Goal: Complete application form: Complete application form

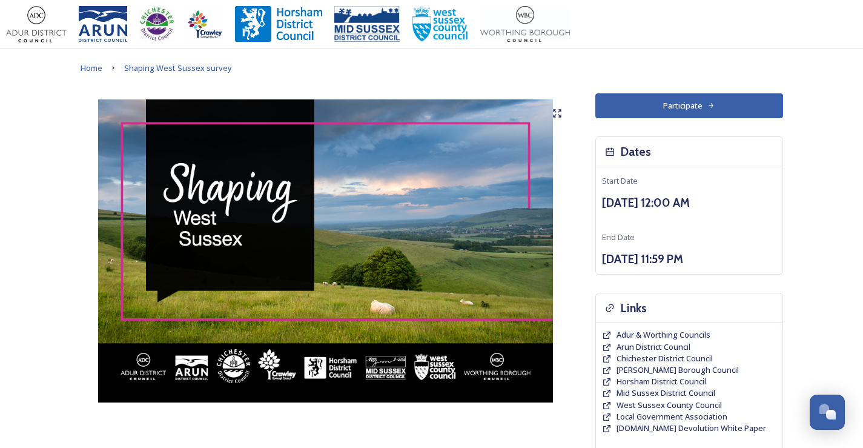
click at [681, 106] on button "Participate" at bounding box center [689, 105] width 188 height 25
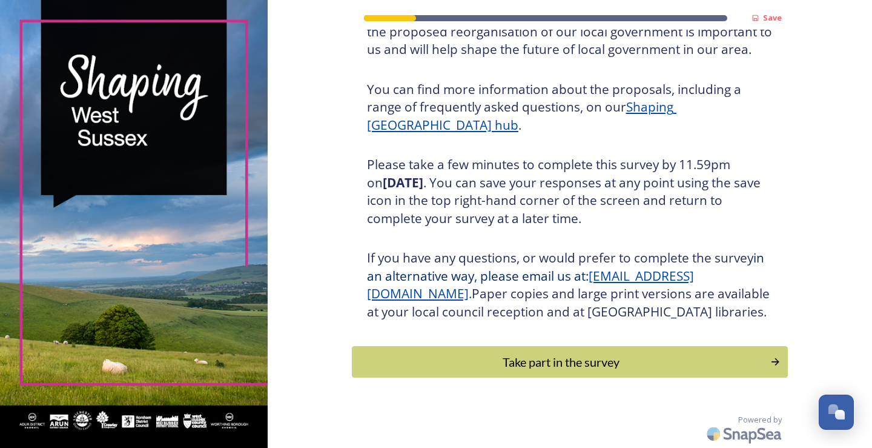
scroll to position [134, 0]
click at [515, 360] on div "Take part in the survey" at bounding box center [560, 361] width 409 height 18
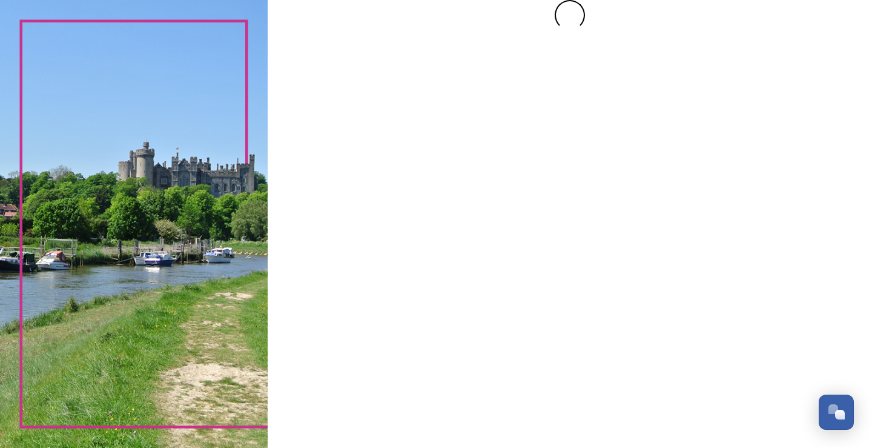
scroll to position [0, 0]
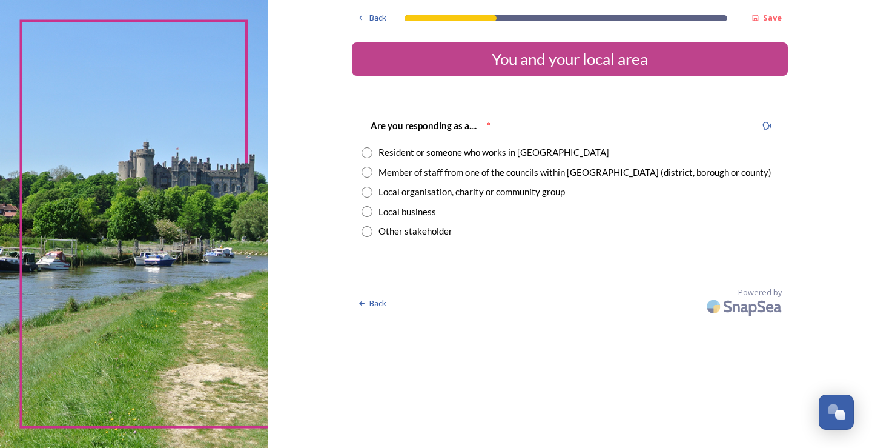
click at [526, 175] on div "Member of staff from one of the councils within [GEOGRAPHIC_DATA] (district, bo…" at bounding box center [575, 172] width 393 height 14
radio input "true"
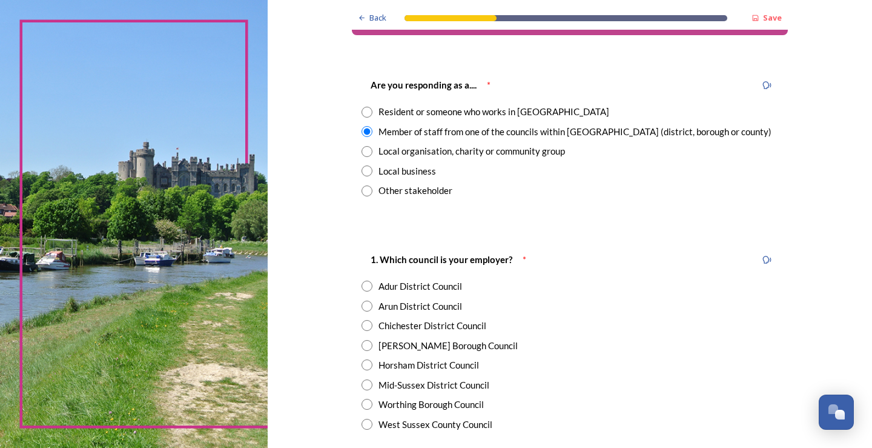
scroll to position [61, 0]
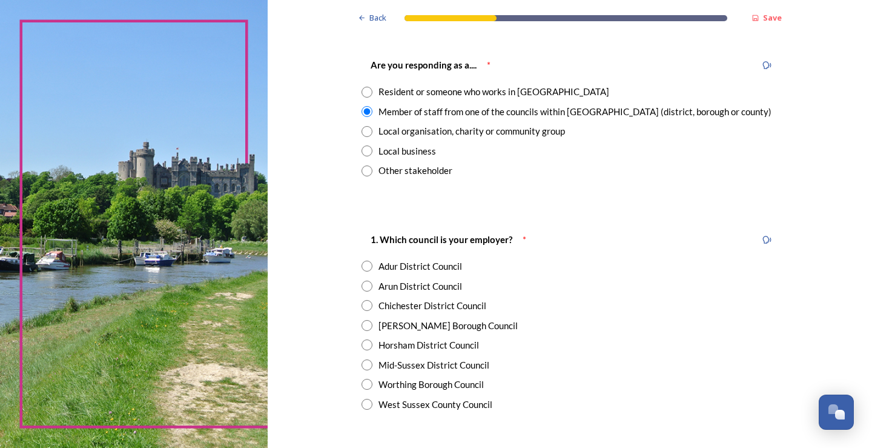
click at [426, 268] on div "Adur District Council" at bounding box center [421, 266] width 84 height 14
radio input "true"
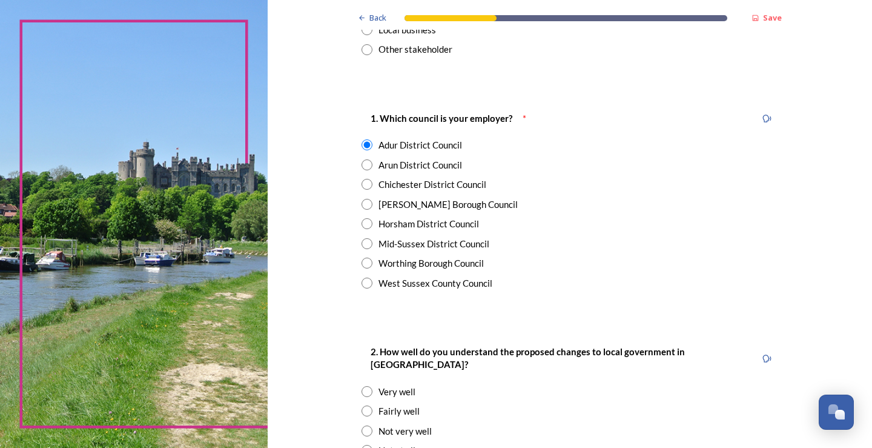
scroll to position [242, 0]
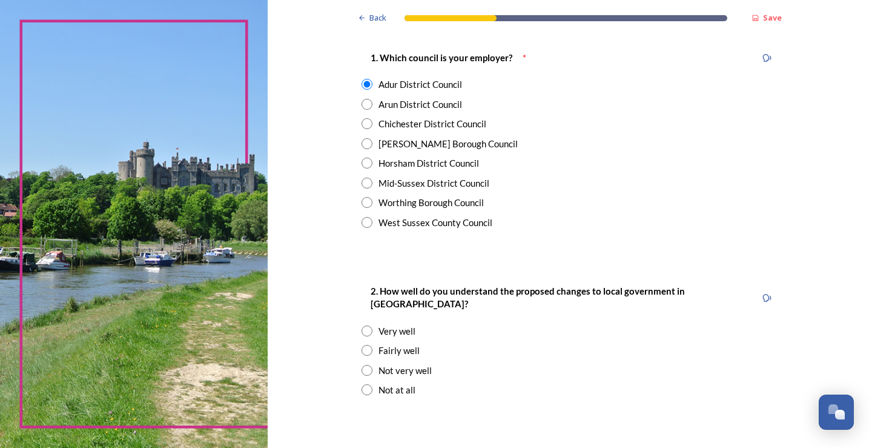
click at [411, 363] on div "Not very well" at bounding box center [405, 370] width 53 height 14
radio input "true"
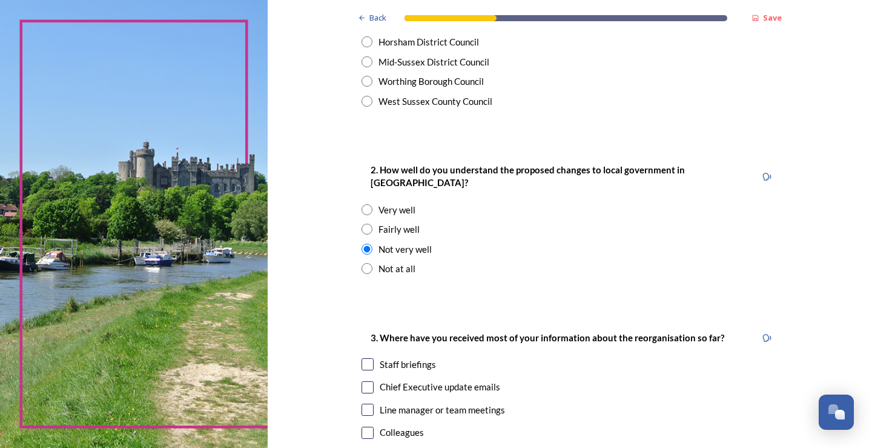
scroll to position [424, 0]
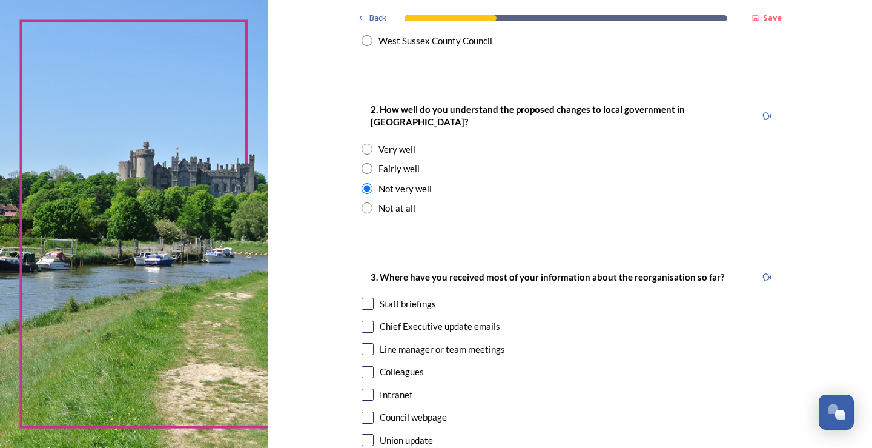
click at [417, 297] on div "Staff briefings" at bounding box center [408, 304] width 56 height 14
checkbox input "true"
click at [366, 320] on input "checkbox" at bounding box center [368, 326] width 12 height 12
checkbox input "true"
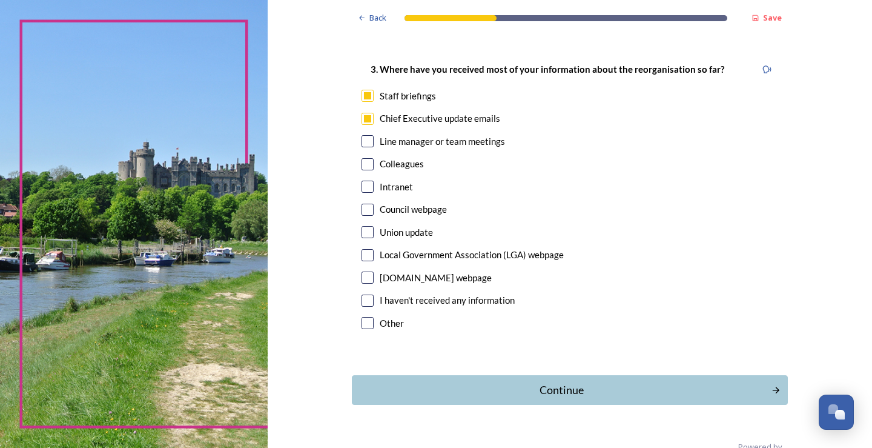
scroll to position [646, 0]
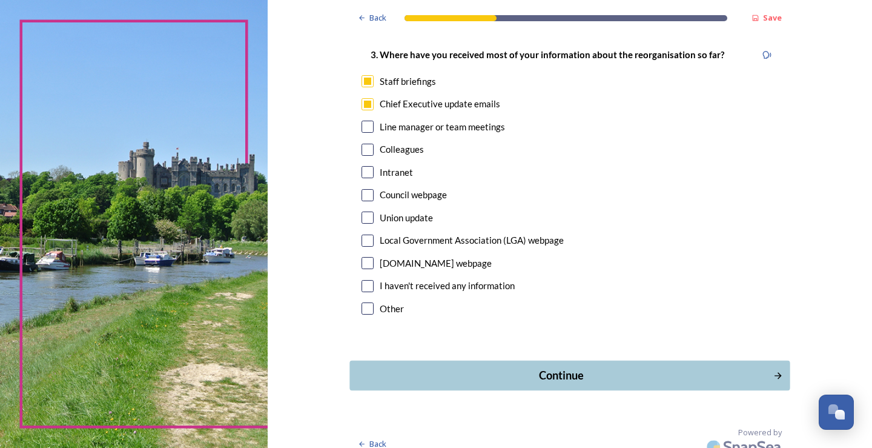
click at [560, 367] on div "Continue" at bounding box center [561, 375] width 410 height 16
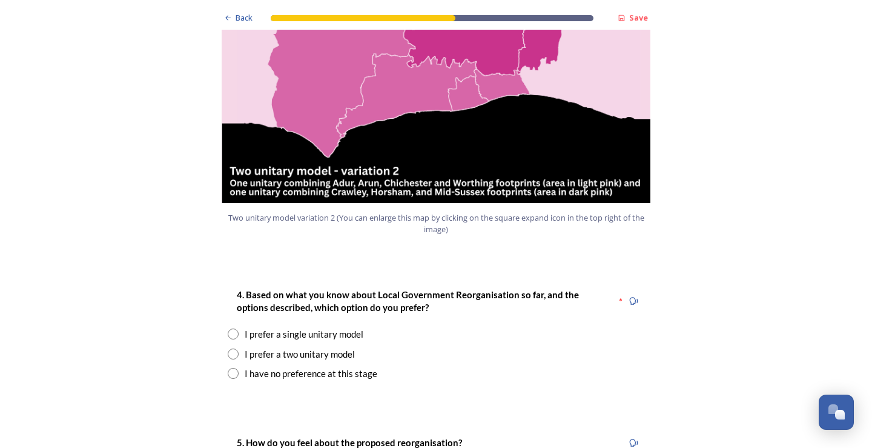
scroll to position [1454, 0]
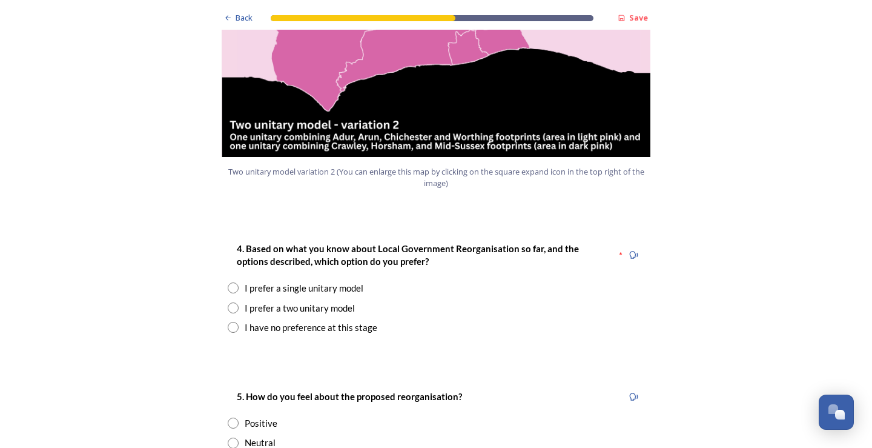
click at [326, 301] on div "I prefer a two unitary model" at bounding box center [300, 308] width 110 height 14
radio input "true"
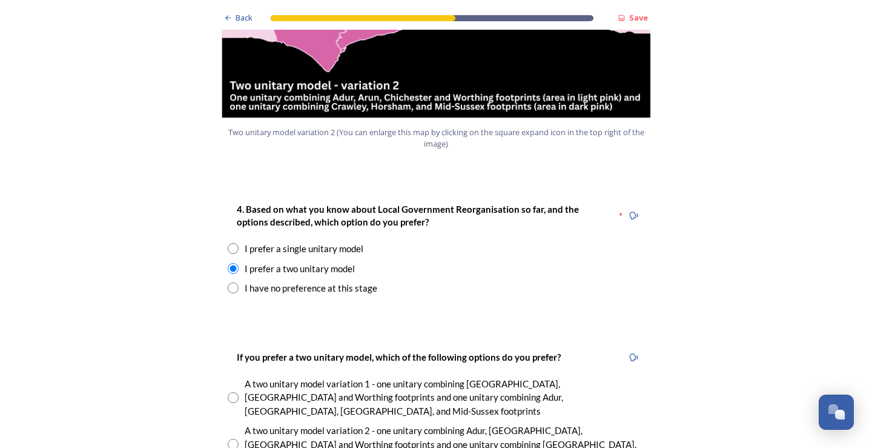
scroll to position [1514, 0]
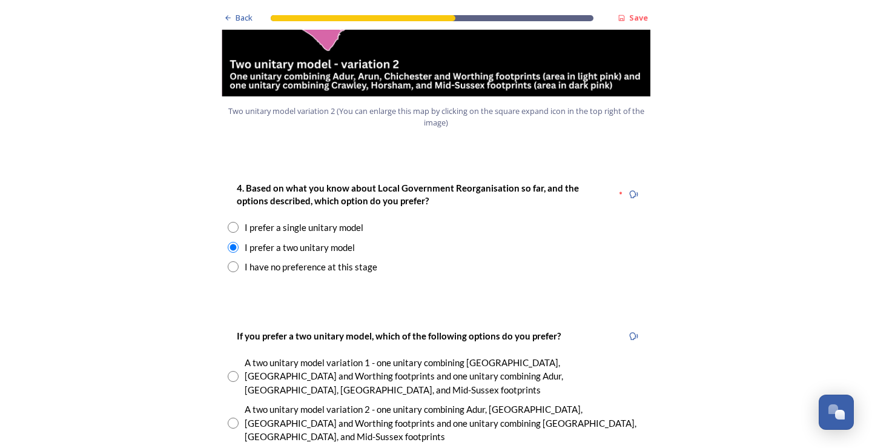
click at [233, 417] on input "radio" at bounding box center [233, 422] width 11 height 11
radio input "true"
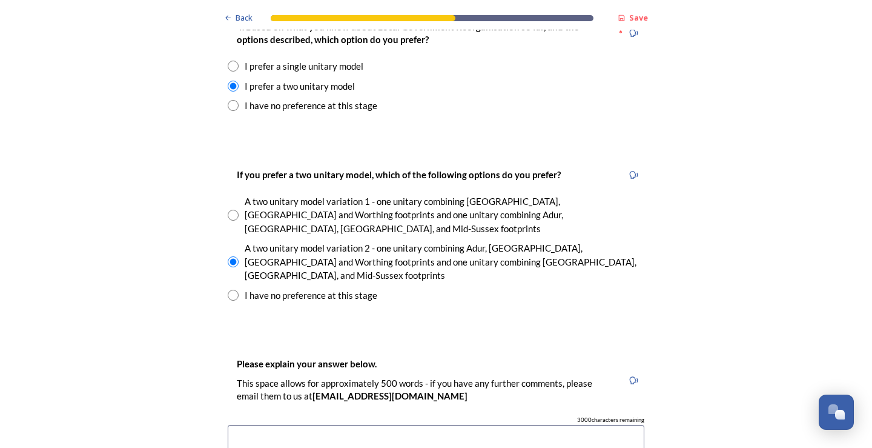
scroll to position [1696, 0]
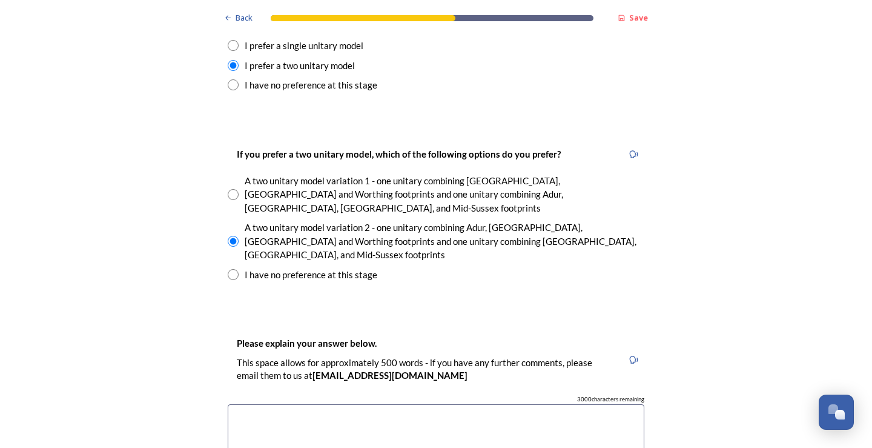
type textarea "I"
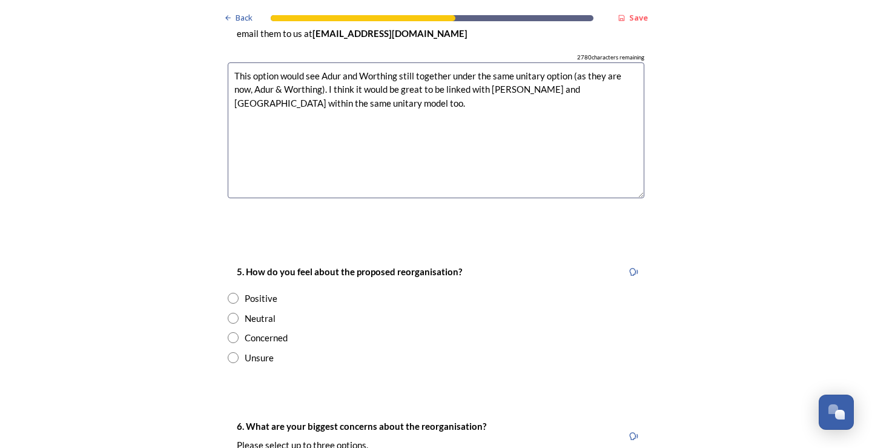
scroll to position [2059, 0]
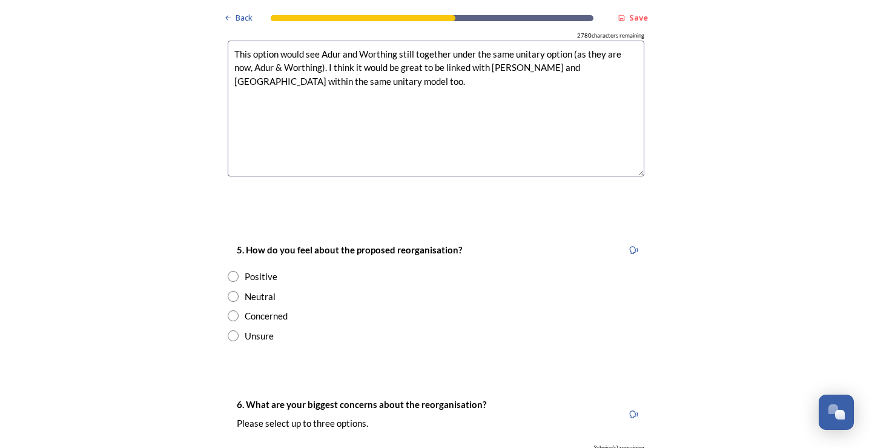
type textarea "This option would see Adur and Worthing still together under the same unitary o…"
click at [231, 330] on input "radio" at bounding box center [233, 335] width 11 height 11
radio input "true"
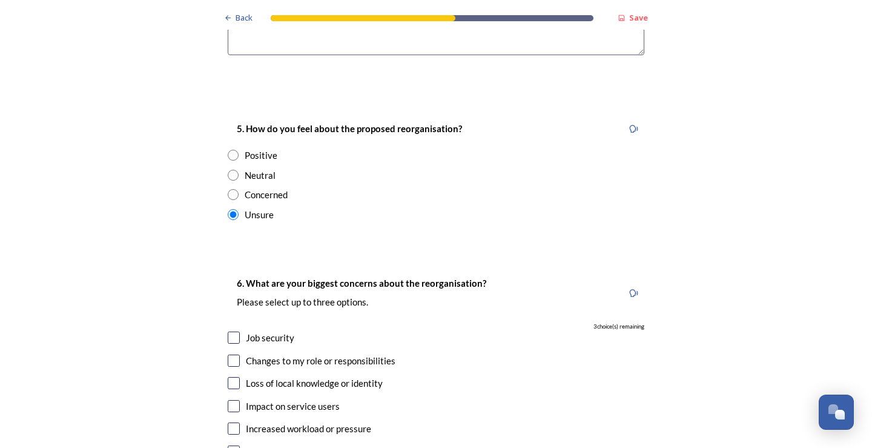
scroll to position [2241, 0]
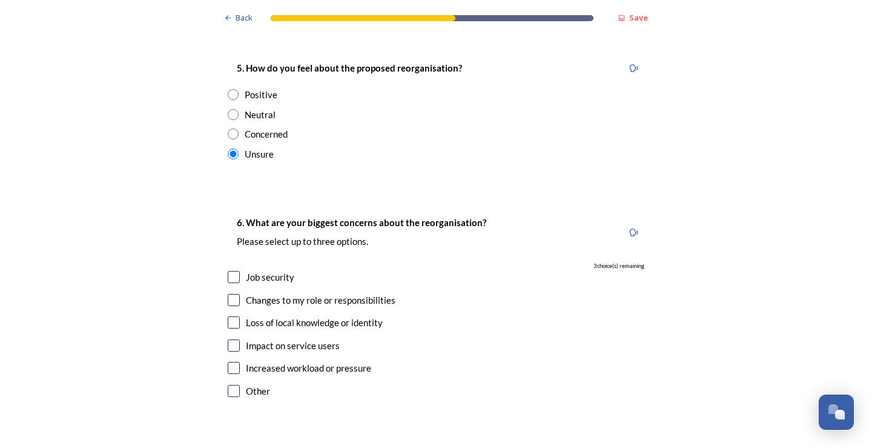
click at [228, 271] on input "checkbox" at bounding box center [234, 277] width 12 height 12
checkbox input "true"
click at [230, 316] on input "checkbox" at bounding box center [234, 322] width 12 height 12
checkbox input "true"
click at [232, 339] on input "checkbox" at bounding box center [234, 345] width 12 height 12
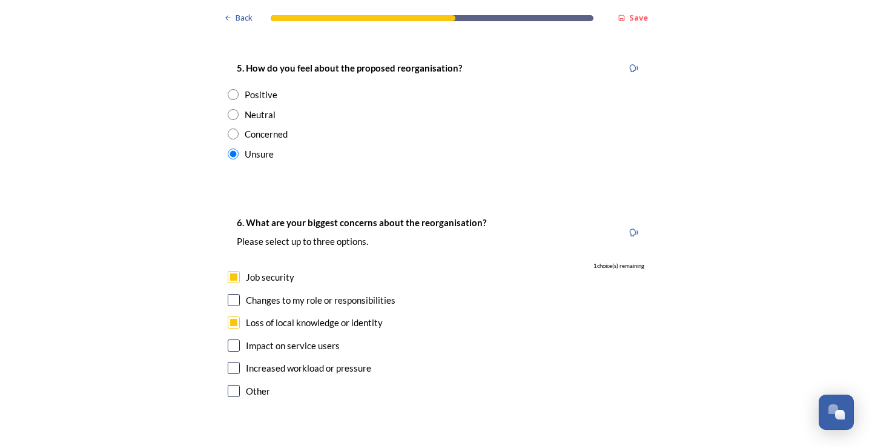
checkbox input "true"
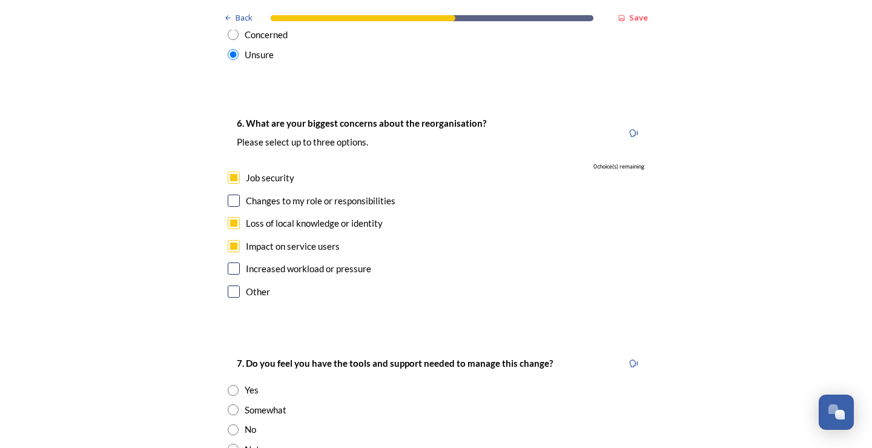
scroll to position [2362, 0]
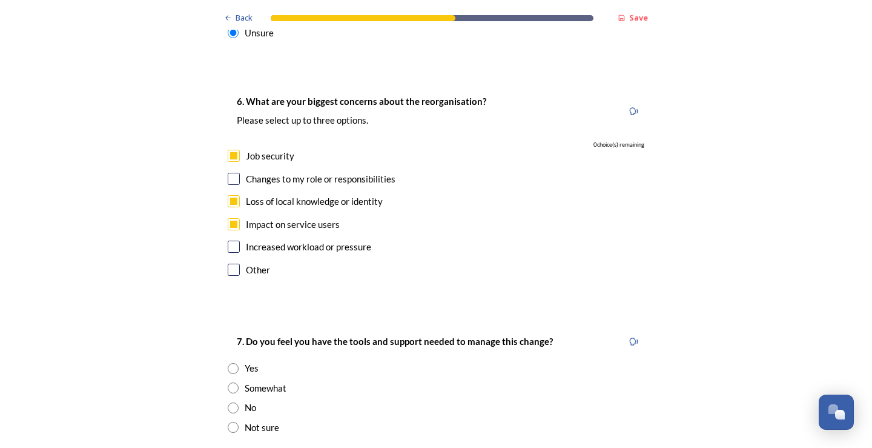
click at [228, 422] on input "radio" at bounding box center [233, 427] width 11 height 11
radio input "true"
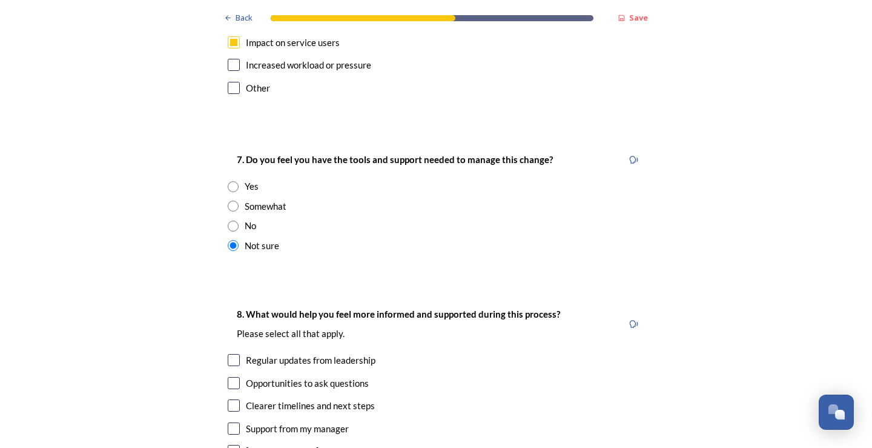
scroll to position [2604, 0]
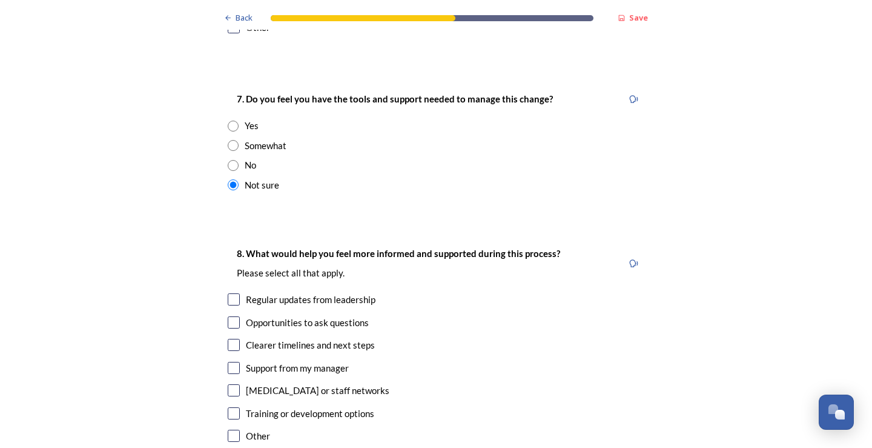
click at [231, 293] on input "checkbox" at bounding box center [234, 299] width 12 height 12
checkbox input "true"
click at [230, 339] on input "checkbox" at bounding box center [234, 345] width 12 height 12
checkbox input "true"
click at [230, 407] on input "checkbox" at bounding box center [234, 413] width 12 height 12
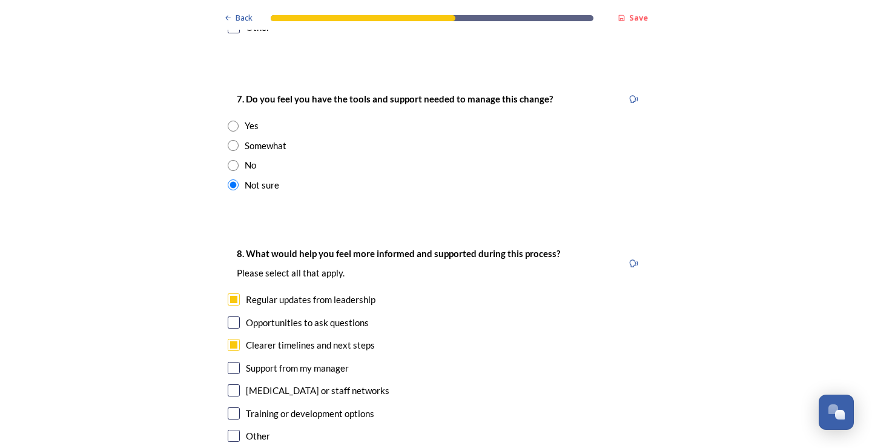
checkbox input "true"
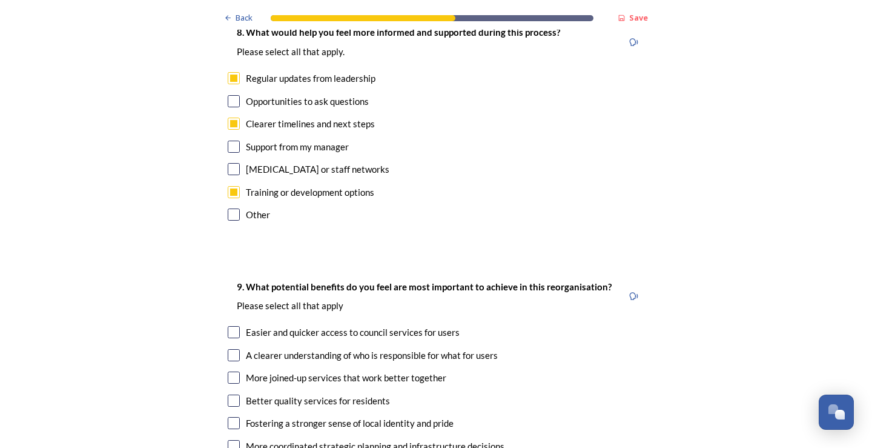
scroll to position [2847, 0]
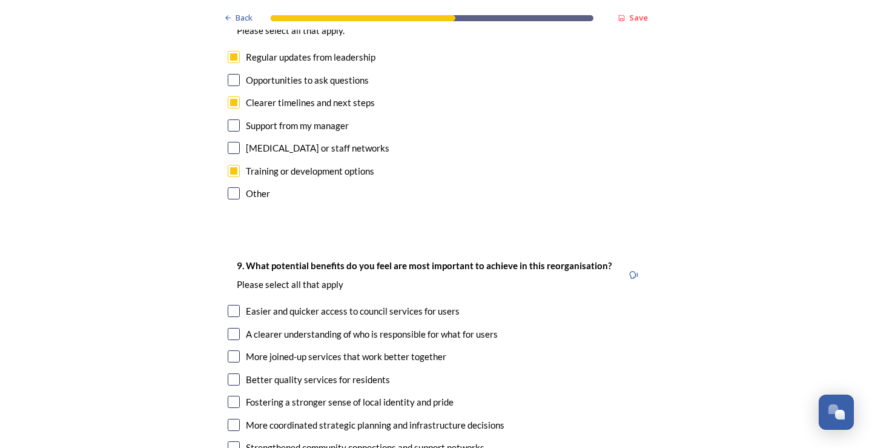
click at [228, 305] on input "checkbox" at bounding box center [234, 311] width 12 height 12
checkbox input "true"
click at [235, 328] on input "checkbox" at bounding box center [234, 334] width 12 height 12
checkbox input "true"
click at [231, 350] on input "checkbox" at bounding box center [234, 356] width 12 height 12
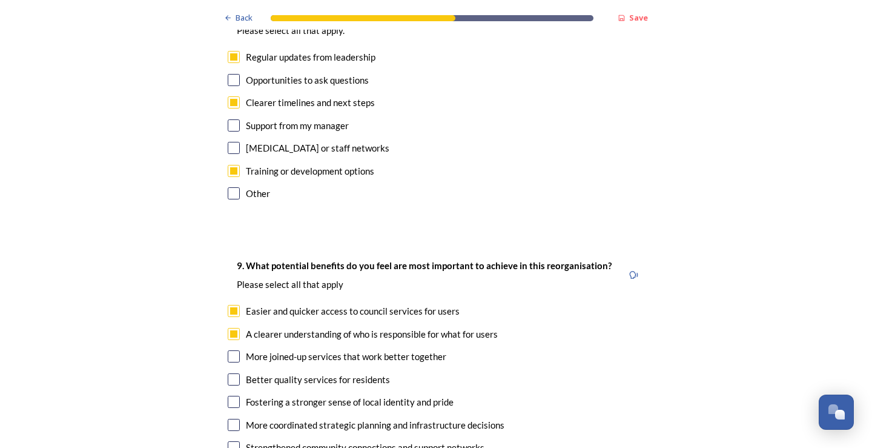
checkbox input "true"
click at [230, 373] on input "checkbox" at bounding box center [234, 379] width 12 height 12
checkbox input "true"
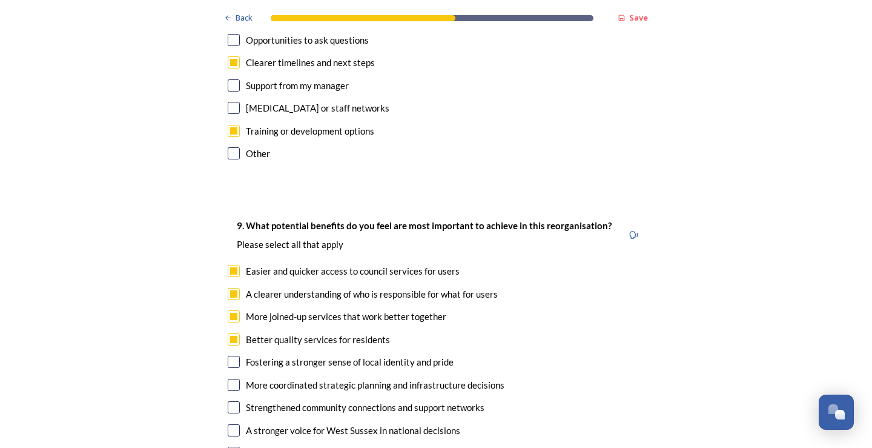
scroll to position [2907, 0]
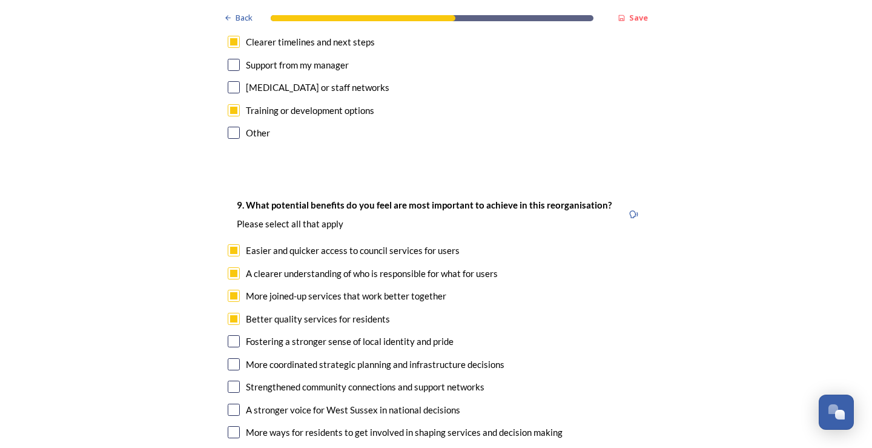
click at [230, 380] on input "checkbox" at bounding box center [234, 386] width 12 height 12
checkbox input "true"
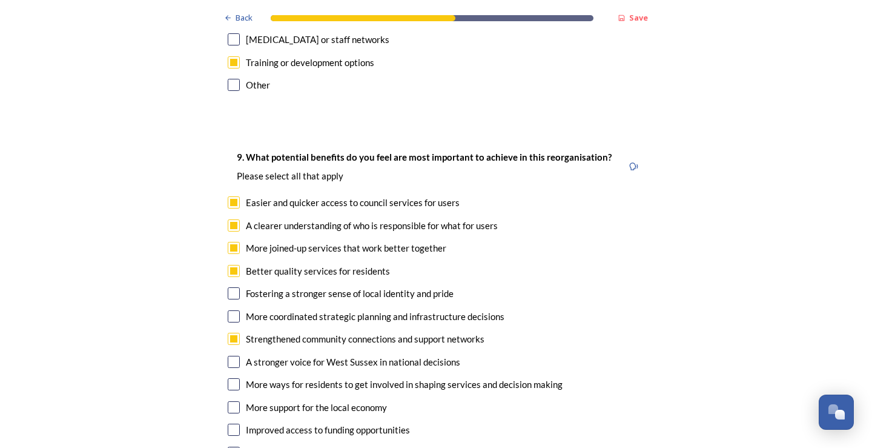
scroll to position [2968, 0]
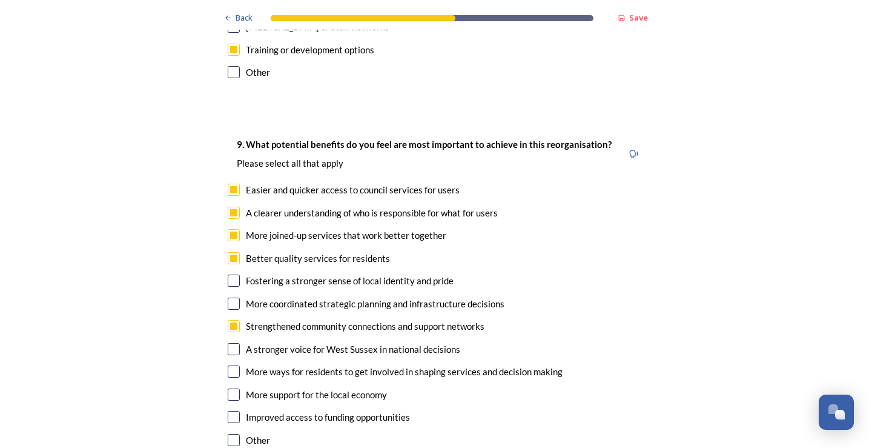
click at [234, 343] on input "checkbox" at bounding box center [234, 349] width 12 height 12
checkbox input "true"
click at [234, 365] on input "checkbox" at bounding box center [234, 371] width 12 height 12
checkbox input "true"
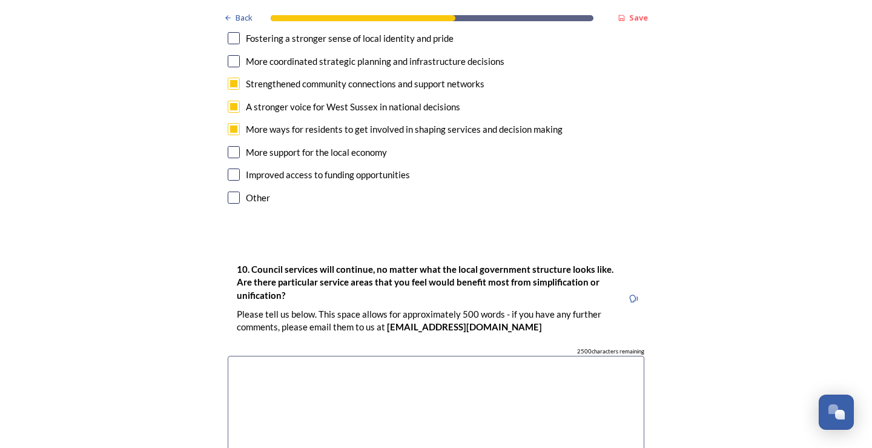
scroll to position [3270, 0]
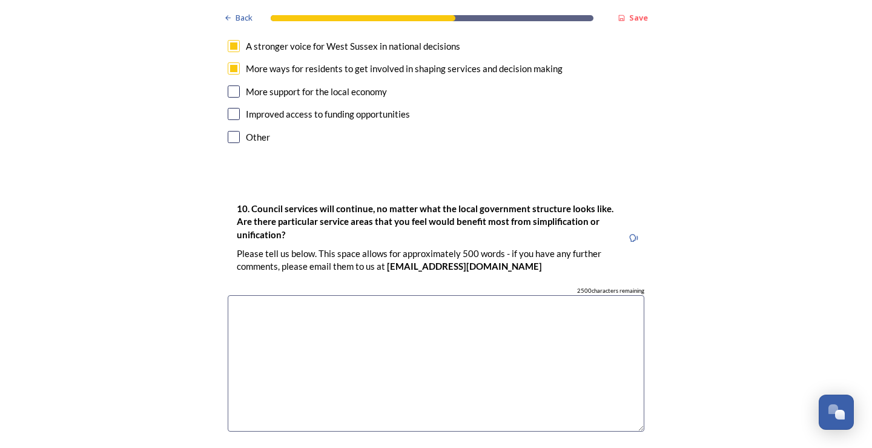
click at [425, 295] on textarea at bounding box center [436, 363] width 417 height 136
click at [279, 295] on textarea "Highways; education (in particular SEN support and support for families)" at bounding box center [436, 363] width 417 height 136
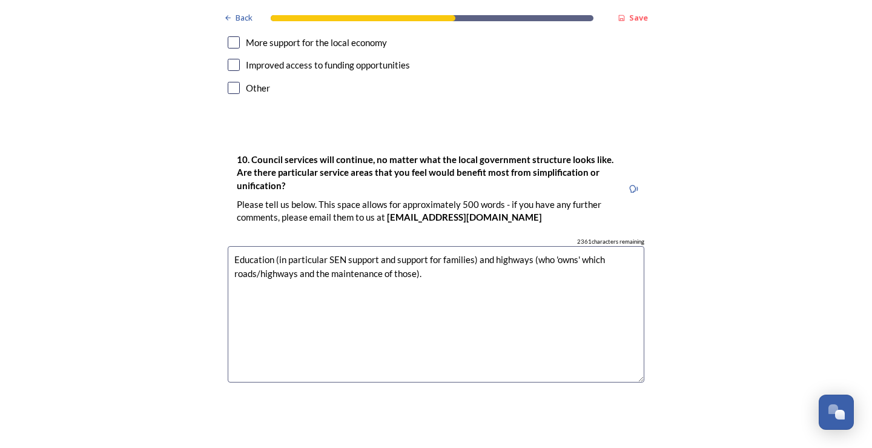
scroll to position [3573, 0]
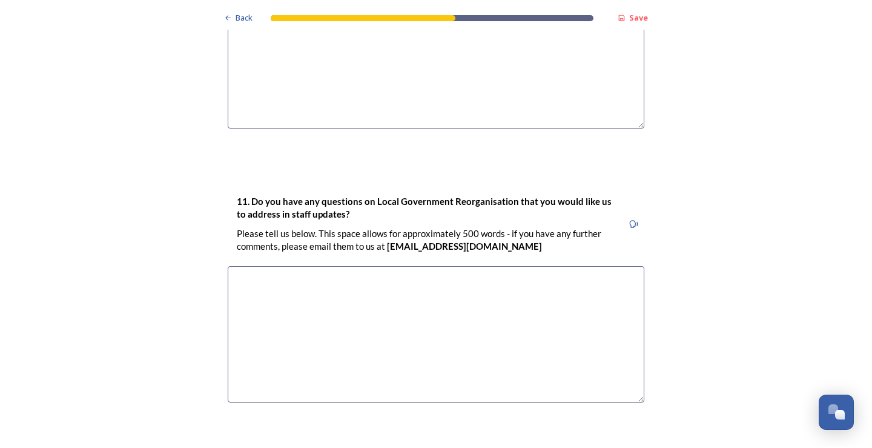
type textarea "Education (in particular SEN support and support for families) and highways (wh…"
click at [434, 266] on textarea at bounding box center [436, 334] width 417 height 136
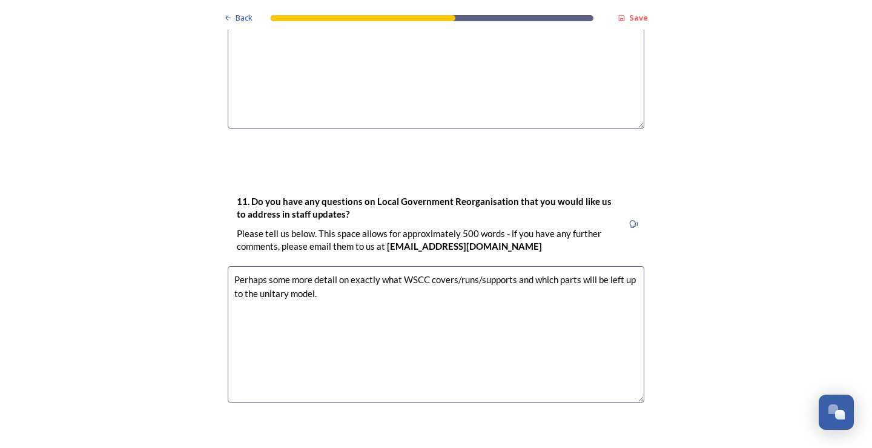
click at [630, 266] on textarea "Perhaps some more detail on exactly what WSCC covers/runs/supports and which pa…" at bounding box center [436, 334] width 417 height 136
click at [427, 266] on textarea "Perhaps some more detail on exactly what WSCC covers/runs/supports and which pa…" at bounding box center [436, 334] width 417 height 136
click at [341, 266] on textarea "Perhaps some more detail on exactly what WSCC currently covers/runs/supports an…" at bounding box center [436, 334] width 417 height 136
click at [382, 266] on textarea "Perhaps some more detail on exactly what WSCC currently covers/runs/supports an…" at bounding box center [436, 334] width 417 height 136
click at [567, 266] on textarea "Perhaps some more detail on exactly what WSCC currently covers/runs/supports an…" at bounding box center [436, 334] width 417 height 136
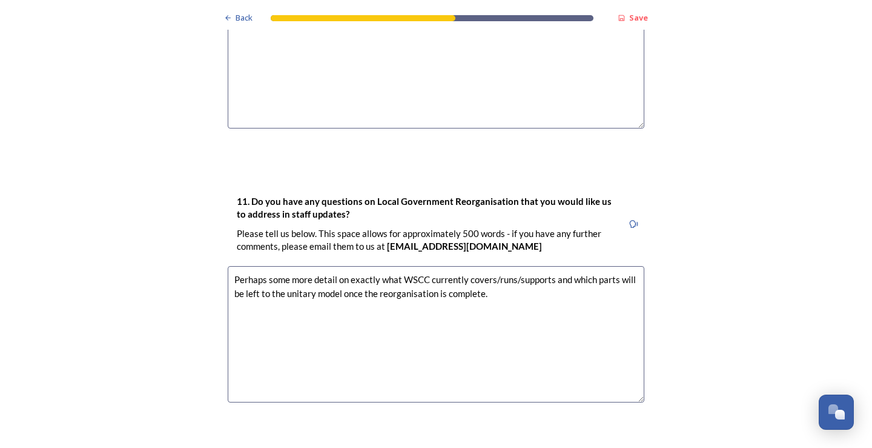
click at [594, 266] on textarea "Perhaps some more detail on exactly what WSCC currently covers/runs/supports an…" at bounding box center [436, 334] width 417 height 136
click at [579, 266] on textarea "Perhaps some more detail on exactly what WSCC currently covers/runs/supports an…" at bounding box center [436, 334] width 417 height 136
click at [615, 266] on textarea "Perhaps some more detail on exactly what WSCC currently covers/runs/supports an…" at bounding box center [436, 334] width 417 height 136
click at [351, 266] on textarea "Perhaps some more detail on exactly what WSCC currently covers/runs/supports an…" at bounding box center [436, 334] width 417 height 136
click at [542, 266] on textarea "Perhaps some more detail on exactly what WSCC currently covers/runs/supports an…" at bounding box center [436, 334] width 417 height 136
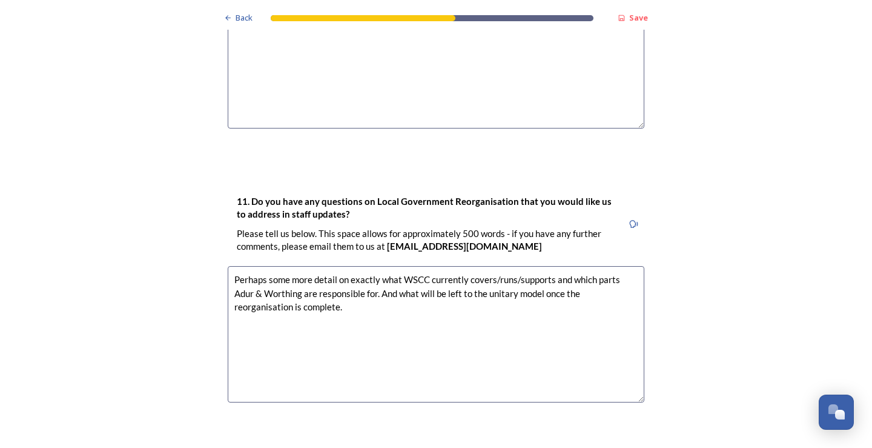
click at [460, 266] on textarea "Perhaps some more detail on exactly what WSCC currently covers/runs/supports an…" at bounding box center [436, 334] width 417 height 136
click at [334, 266] on textarea "Perhaps some more detail on exactly what WSCC currently covers/runs/supports an…" at bounding box center [436, 334] width 417 height 136
click at [425, 266] on textarea "Perhaps some more detail and clarification on exactly what WSCC currently cover…" at bounding box center [436, 334] width 417 height 136
click at [393, 266] on textarea "Perhaps some more detail and clarification on exactly what WSCC currently cover…" at bounding box center [436, 334] width 417 height 136
type textarea "Perhaps some more detail and clarification on exactly what WSCC currently cover…"
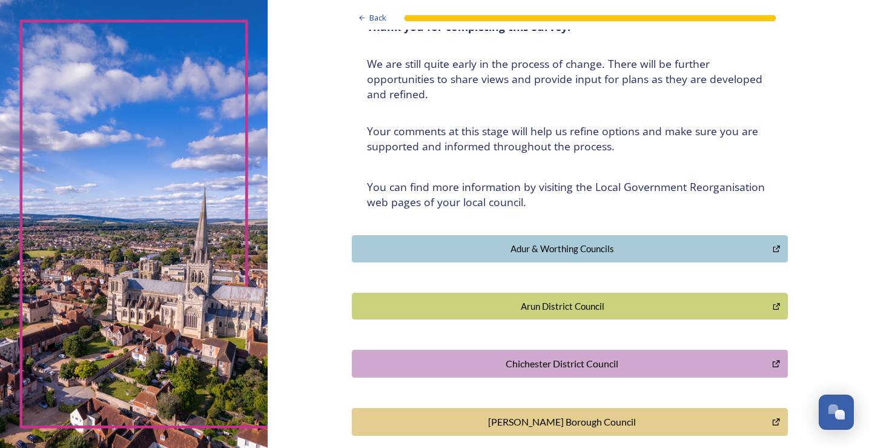
scroll to position [121, 0]
